Goal: Transaction & Acquisition: Purchase product/service

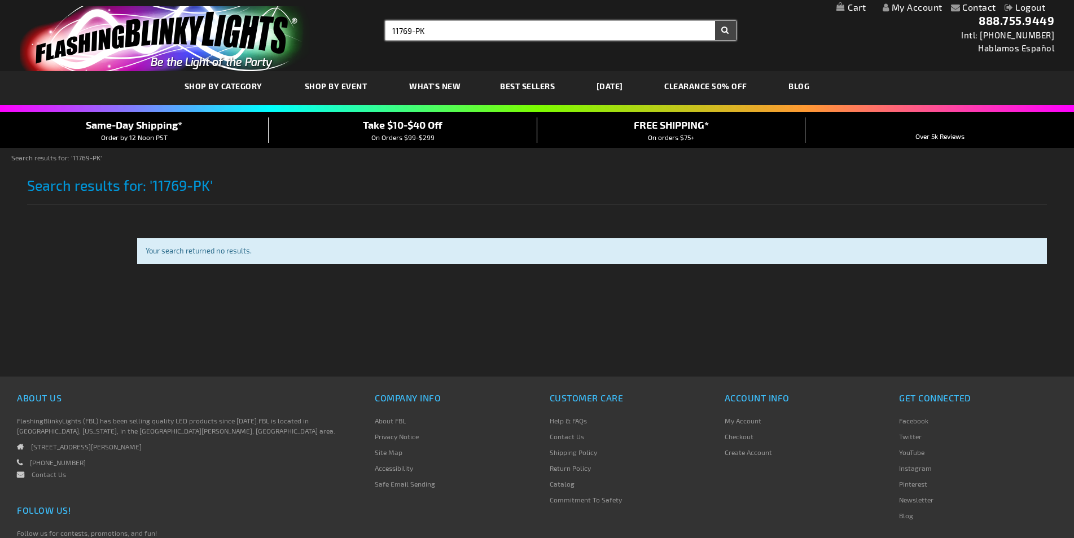
click at [480, 32] on input "11769-PK" at bounding box center [561, 30] width 350 height 19
drag, startPoint x: 480, startPoint y: 32, endPoint x: 349, endPoint y: 30, distance: 130.4
click at [349, 30] on div "Toggle Nav Search Search 11769-PK × Search 888.755.9449 Intl: 818-753-8303 Habl…" at bounding box center [537, 35] width 1074 height 71
click at [437, 24] on input "11769-PK" at bounding box center [561, 30] width 350 height 19
drag, startPoint x: 439, startPoint y: 30, endPoint x: 319, endPoint y: 32, distance: 119.7
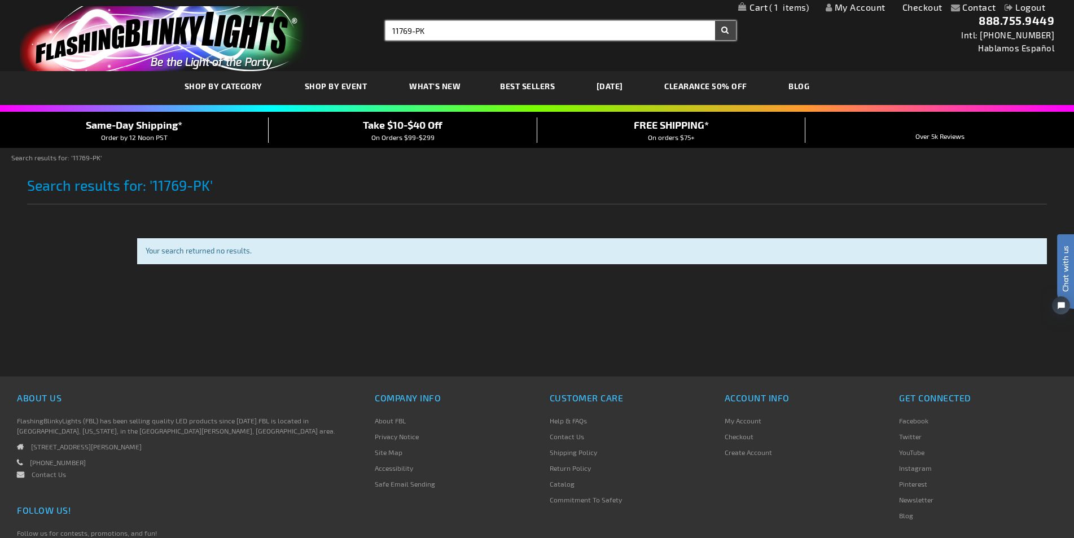
click at [319, 32] on div "Toggle Nav Search Search 11769-PK × Search 888.755.9449 Intl: 818-753-8303 Habl…" at bounding box center [537, 35] width 1074 height 71
paste input "2640"
type input "12640-PK"
click at [725, 23] on button "Search" at bounding box center [725, 30] width 21 height 19
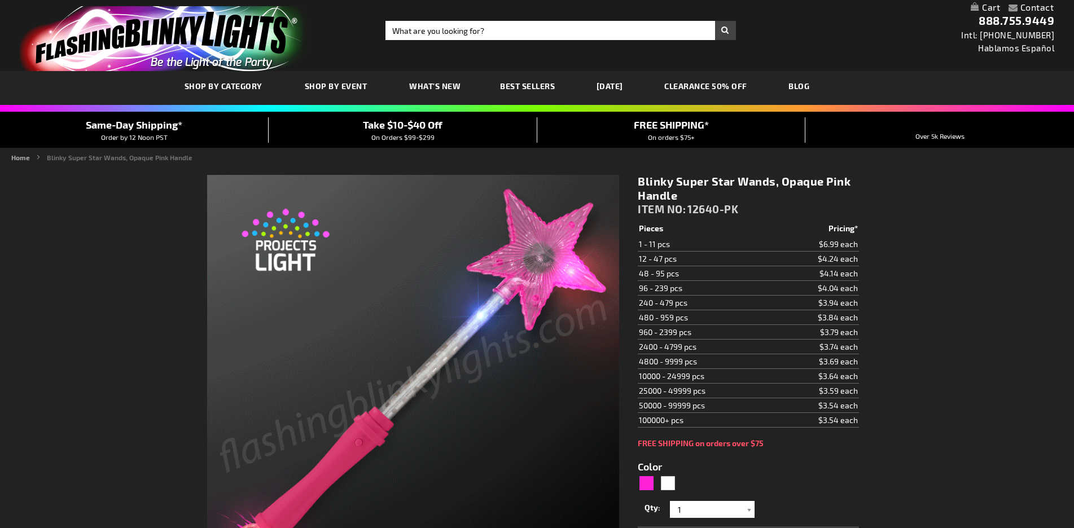
type input "5639"
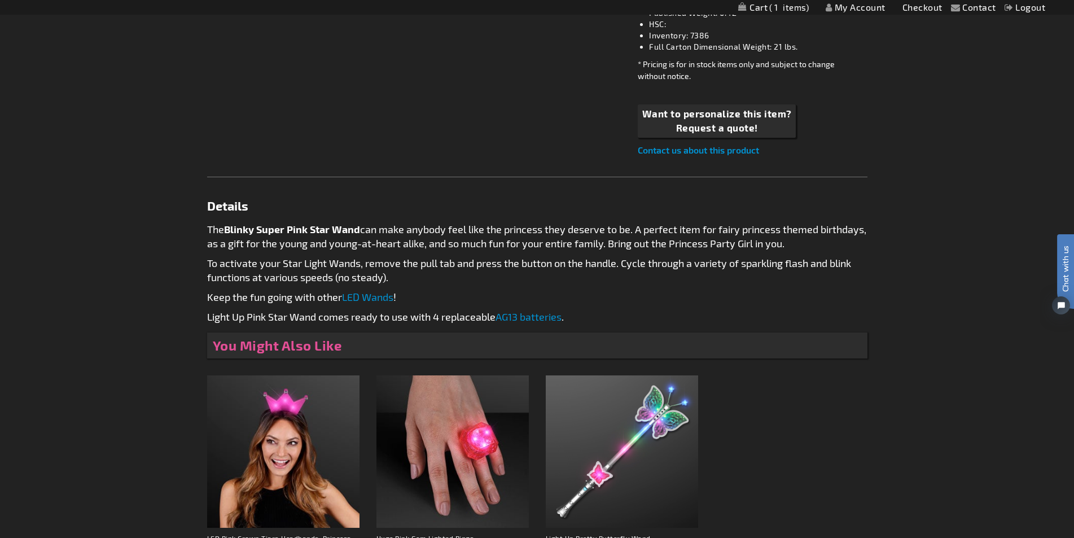
scroll to position [677, 0]
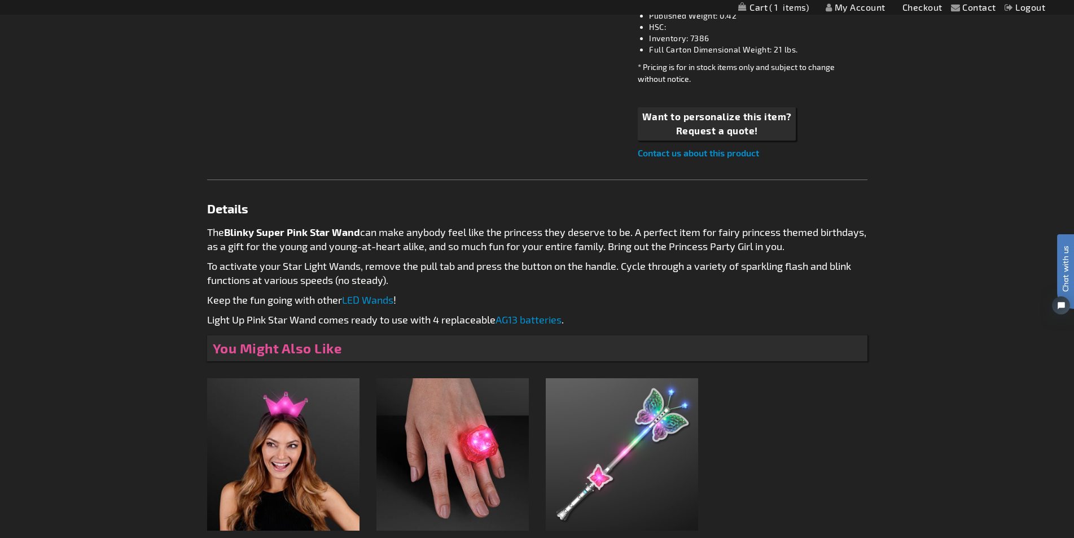
click at [553, 323] on link "AG13 batteries" at bounding box center [529, 319] width 66 height 12
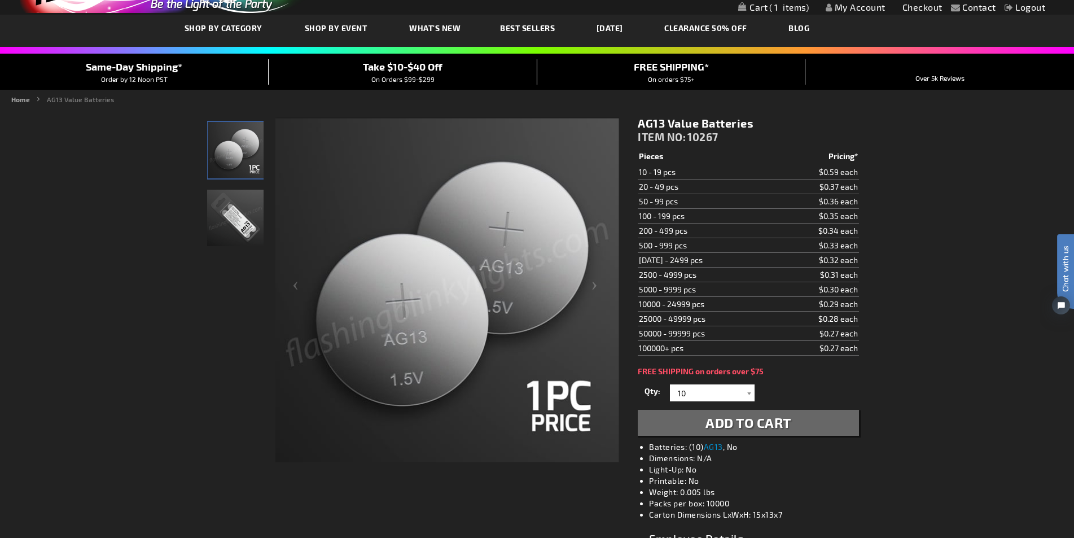
scroll to position [56, 0]
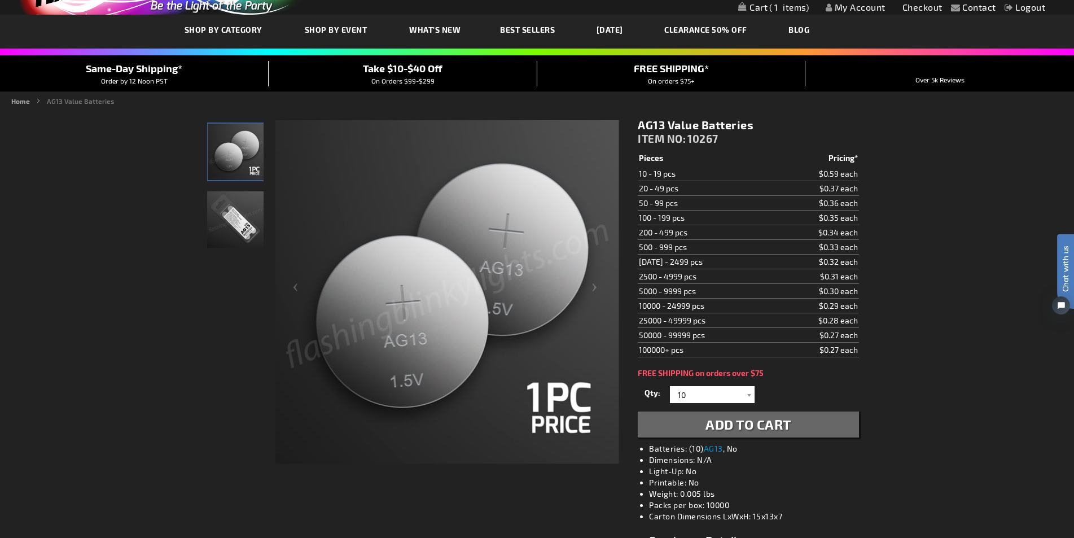
drag, startPoint x: 639, startPoint y: 123, endPoint x: 743, endPoint y: 127, distance: 103.9
click at [753, 121] on h1 "AG13 Value Batteries" at bounding box center [748, 125] width 221 height 14
